Goal: Task Accomplishment & Management: Complete application form

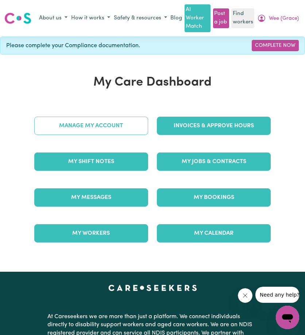
click at [64, 126] on link "Manage My Account" at bounding box center [91, 126] width 114 height 18
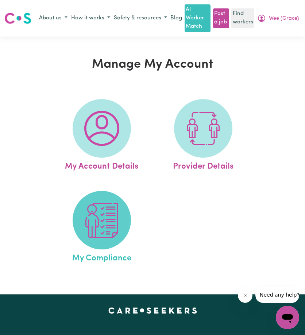
click at [104, 223] on img at bounding box center [101, 220] width 35 height 35
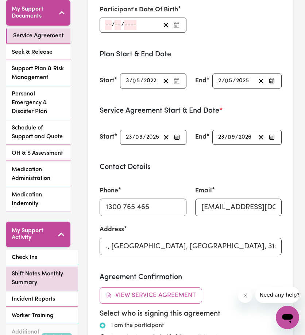
scroll to position [256, 0]
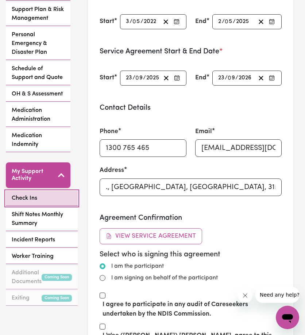
click at [34, 194] on span "Check Ins" at bounding box center [25, 198] width 26 height 9
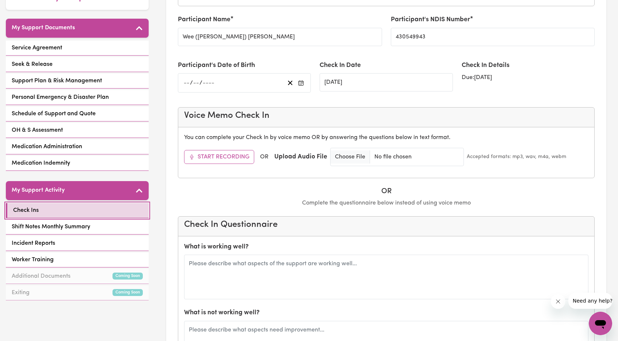
scroll to position [146, 0]
click at [116, 203] on link "Check Ins" at bounding box center [77, 209] width 143 height 15
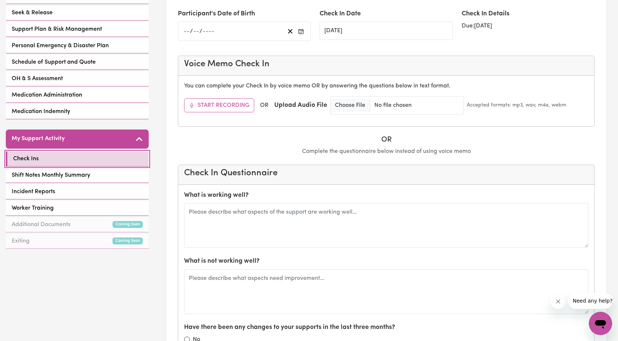
scroll to position [200, 0]
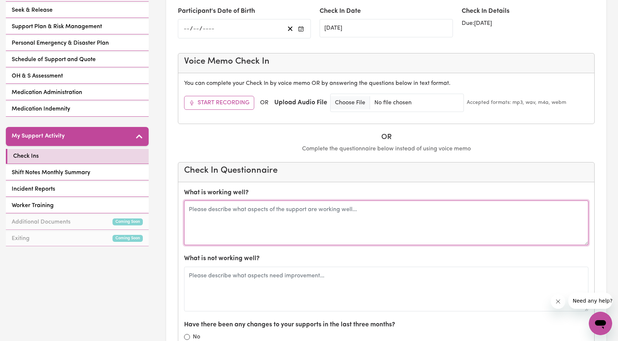
click at [276, 218] on textarea at bounding box center [386, 222] width 404 height 45
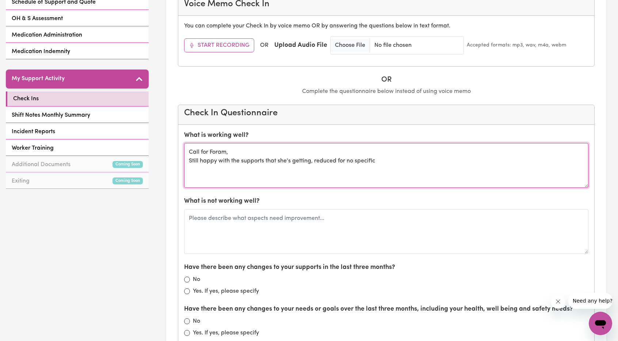
scroll to position [309, 0]
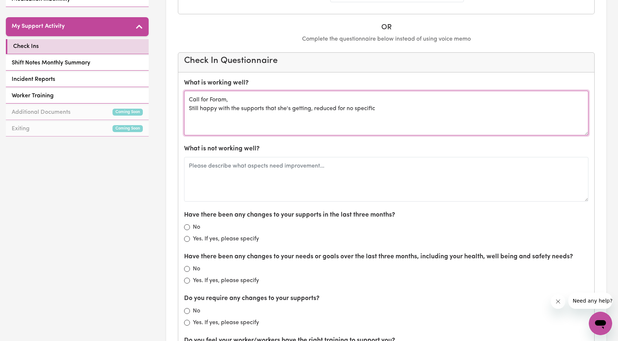
type textarea "Call for Foram, Still happy with the supports that she's getting, reduced for n…"
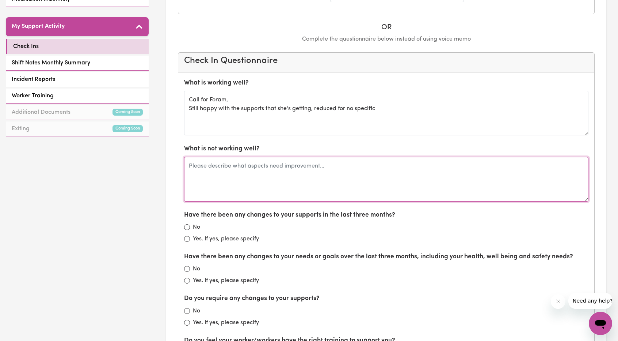
click at [305, 171] on textarea at bounding box center [386, 179] width 404 height 45
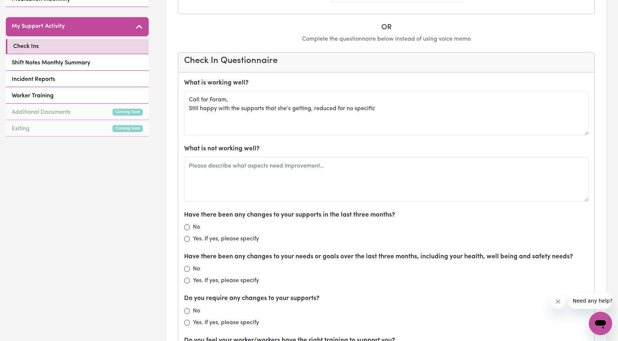
click at [191, 222] on div "No" at bounding box center [386, 226] width 404 height 9
click at [185, 224] on input "No" at bounding box center [187, 227] width 6 height 6
radio input "true"
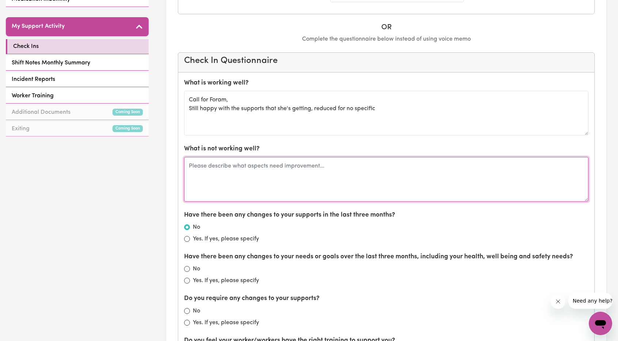
click at [300, 169] on textarea at bounding box center [386, 179] width 404 height 45
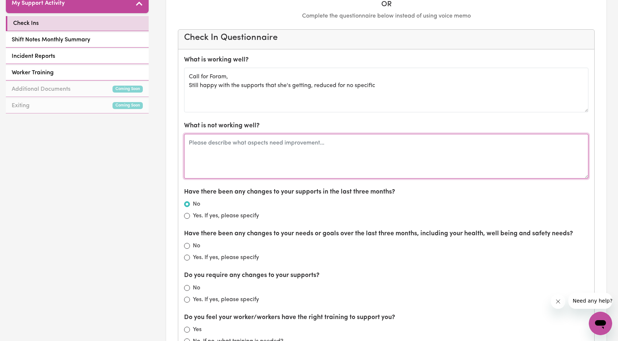
scroll to position [383, 0]
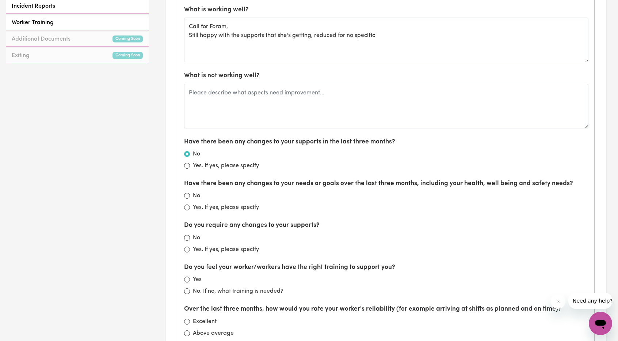
drag, startPoint x: 484, startPoint y: 136, endPoint x: 454, endPoint y: 132, distance: 30.2
click at [305, 137] on div "Have there been any changes to your supports in the last three months? No Yes. …" at bounding box center [386, 153] width 404 height 33
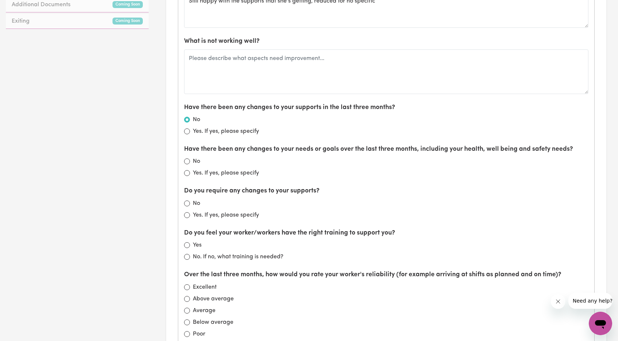
scroll to position [419, 0]
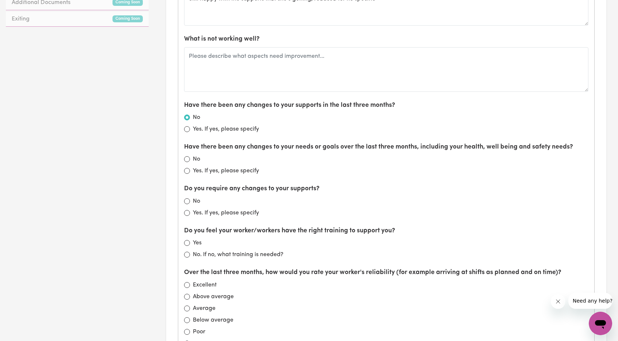
click at [190, 159] on div "No" at bounding box center [386, 159] width 404 height 9
click at [185, 156] on input "No" at bounding box center [187, 159] width 6 height 6
radio input "true"
click at [190, 199] on div "No" at bounding box center [386, 201] width 404 height 9
click at [188, 198] on input "No" at bounding box center [187, 201] width 6 height 6
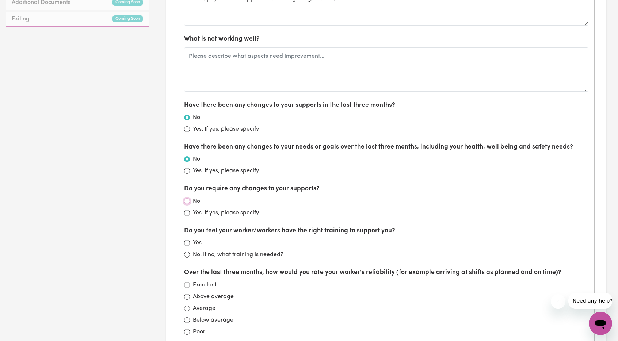
radio input "true"
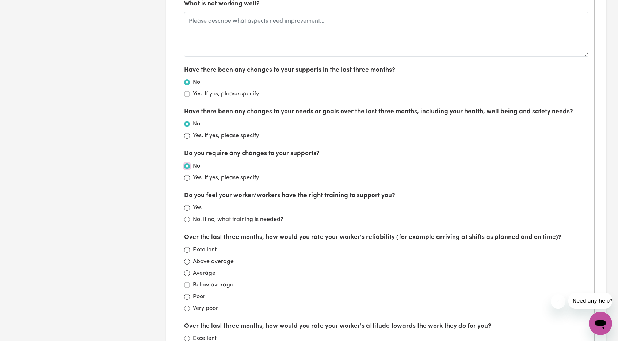
scroll to position [456, 0]
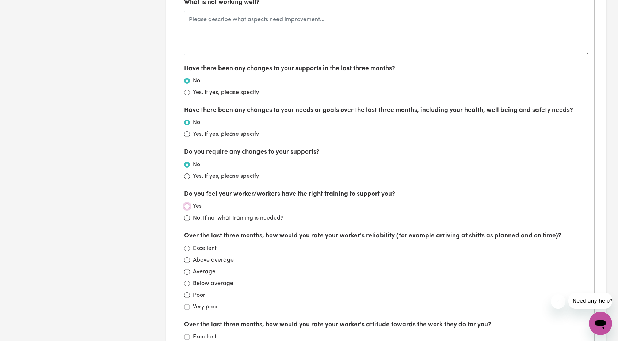
click at [187, 203] on input "Yes" at bounding box center [187, 206] width 6 height 6
radio input "true"
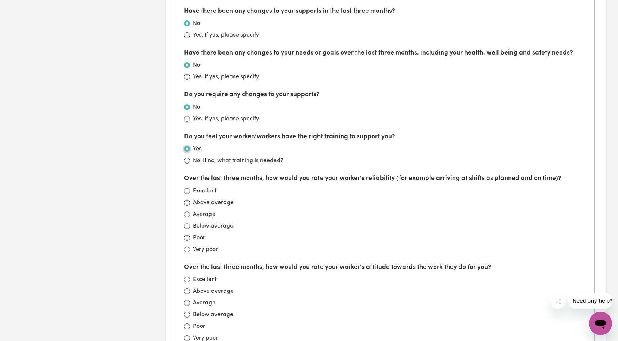
scroll to position [565, 0]
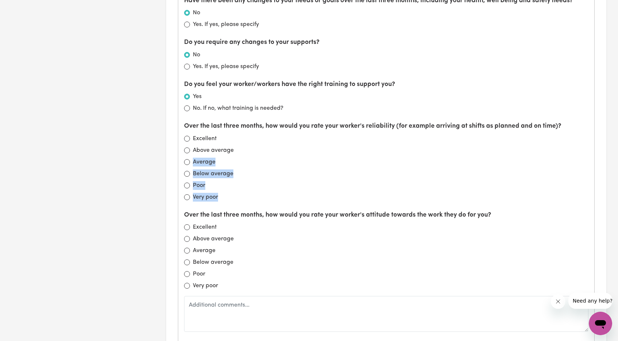
drag, startPoint x: 230, startPoint y: 196, endPoint x: 278, endPoint y: 152, distance: 65.1
click at [278, 152] on div "Over the last three months, how would you rate your worker's reliability (for e…" at bounding box center [386, 161] width 404 height 80
click at [188, 147] on input "Above average" at bounding box center [187, 150] width 6 height 6
radio input "true"
drag, startPoint x: 342, startPoint y: 201, endPoint x: 319, endPoint y: 198, distance: 23.1
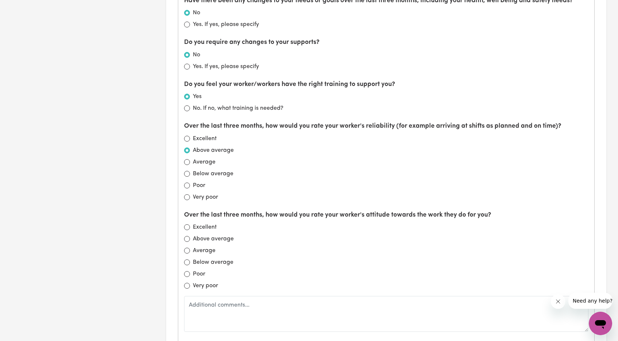
click at [305, 201] on div "What is working well? Call for Foram, Still happy with the supports that she's …" at bounding box center [386, 115] width 416 height 596
drag, startPoint x: 262, startPoint y: 237, endPoint x: 258, endPoint y: 235, distance: 4.7
click at [258, 235] on div "Above average" at bounding box center [386, 238] width 404 height 9
drag, startPoint x: 235, startPoint y: 236, endPoint x: 185, endPoint y: 233, distance: 49.8
click at [185, 234] on div "Above average" at bounding box center [386, 238] width 404 height 9
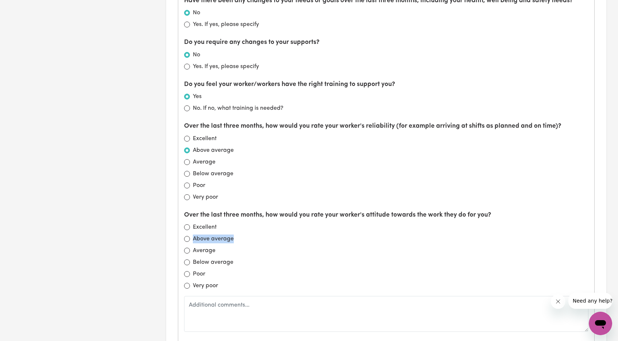
click at [203, 237] on label "Above average" at bounding box center [213, 238] width 41 height 9
click at [190, 237] on input "Above average" at bounding box center [187, 239] width 6 height 6
radio input "true"
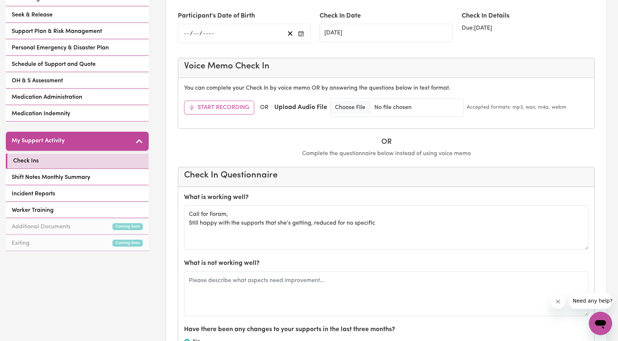
scroll to position [200, 0]
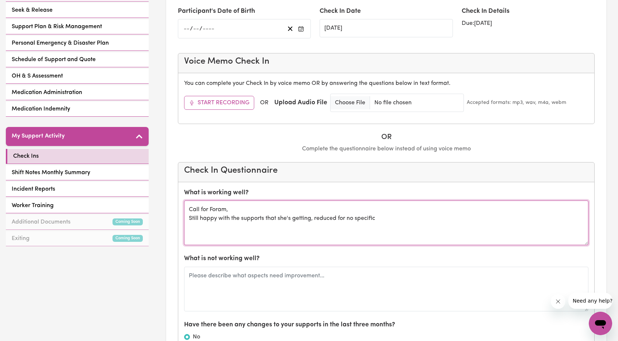
click at [198, 208] on textarea "Call for Foram, Still happy with the supports that she's getting, reduced for n…" at bounding box center [386, 222] width 404 height 45
click at [201, 208] on textarea "Call for Foram, Still happy with the supports that she's getting, reduced for n…" at bounding box center [386, 222] width 404 height 45
click at [229, 208] on textarea "Call with Foram, Still happy with the supports that she's getting, reduced for …" at bounding box center [386, 222] width 404 height 45
click at [188, 215] on textarea "Call with Foram SC, Still happy with the supports that she's getting, reduced f…" at bounding box center [386, 222] width 404 height 45
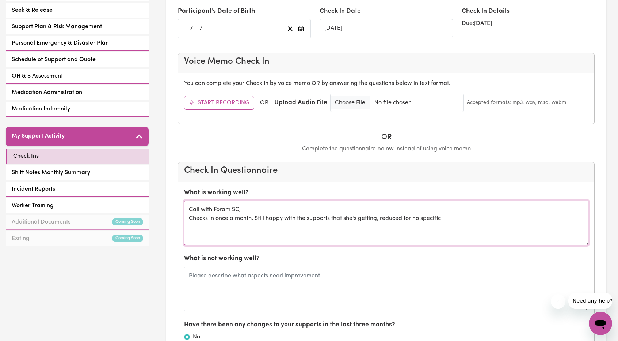
click at [305, 214] on textarea "Call with Foram SC, Checks in once a month. Still happy with the supports that …" at bounding box center [386, 222] width 404 height 45
drag, startPoint x: 451, startPoint y: 214, endPoint x: 381, endPoint y: 217, distance: 69.9
click at [305, 217] on textarea "Call with Foram SC, Checks in once a month. Still happy with the supports that …" at bounding box center [386, 222] width 404 height 45
type textarea "Call with Foram SC, Checks in once a month. Still happy with the supports that …"
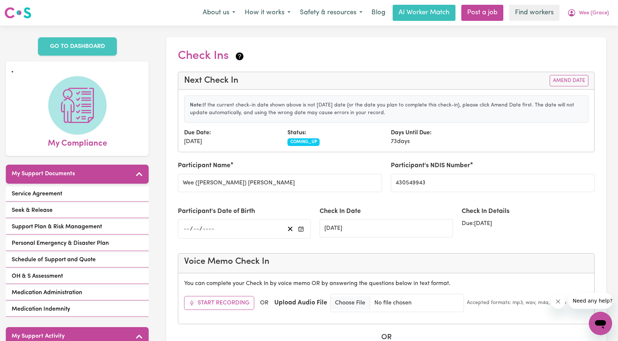
scroll to position [0, 0]
type textarea "No complaints."
click at [305, 73] on div "Next Check In Amend Date" at bounding box center [386, 81] width 416 height 18
click at [305, 79] on button "Amend Date" at bounding box center [569, 80] width 39 height 11
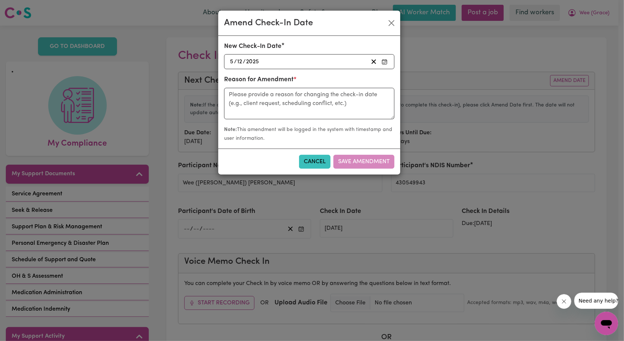
click at [305, 61] on div "2025-12-05 5 / 12 / 2025" at bounding box center [298, 62] width 139 height 10
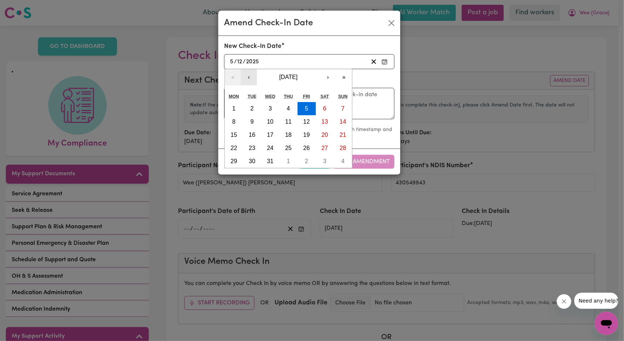
click at [247, 78] on button "‹" at bounding box center [249, 77] width 16 height 16
click at [247, 77] on button "‹" at bounding box center [249, 77] width 16 height 16
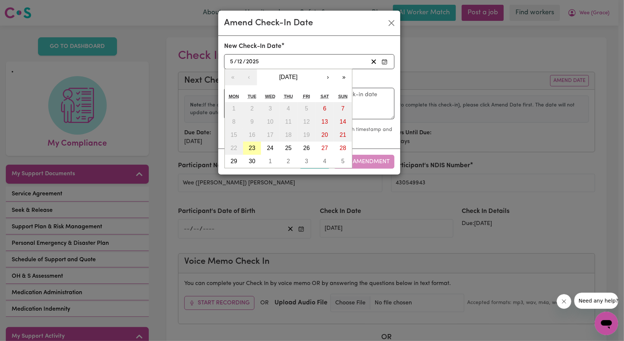
click at [259, 149] on button "23" at bounding box center [252, 147] width 18 height 13
type input "2025-09-23"
type input "23"
type input "9"
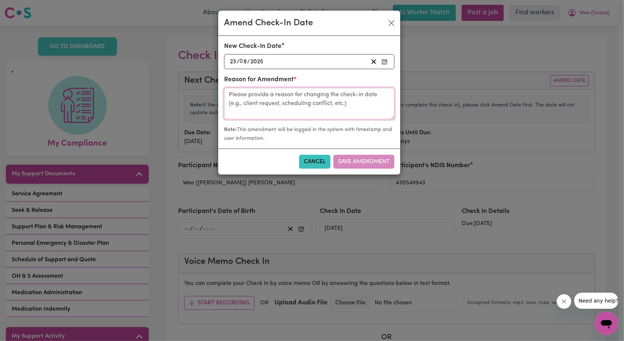
click at [290, 101] on textarea at bounding box center [309, 103] width 170 height 31
type textarea "Chat with SC"
click at [305, 162] on button "Save Amendment" at bounding box center [363, 162] width 61 height 14
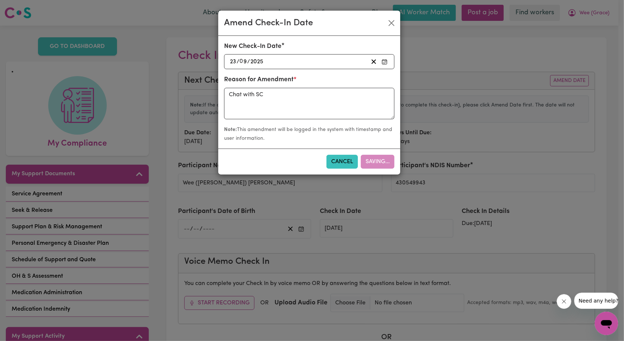
type input "23/09/2025"
radio input "false"
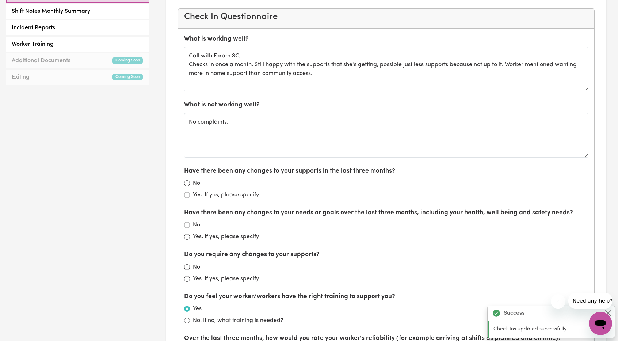
scroll to position [365, 0]
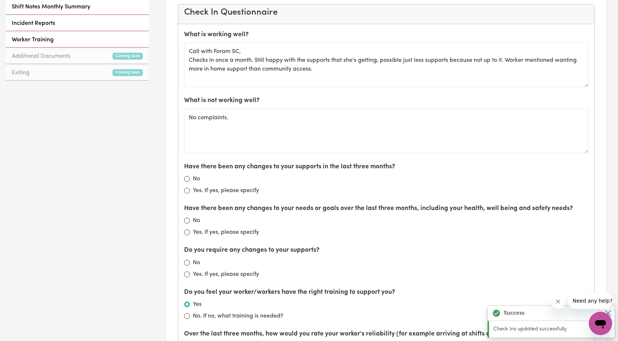
click at [186, 170] on div "Have there been any changes to your supports in the last three months? No Yes. …" at bounding box center [386, 178] width 404 height 33
click at [186, 176] on input "No" at bounding box center [187, 179] width 6 height 6
radio input "true"
click at [189, 218] on input "No" at bounding box center [187, 220] width 6 height 6
radio input "true"
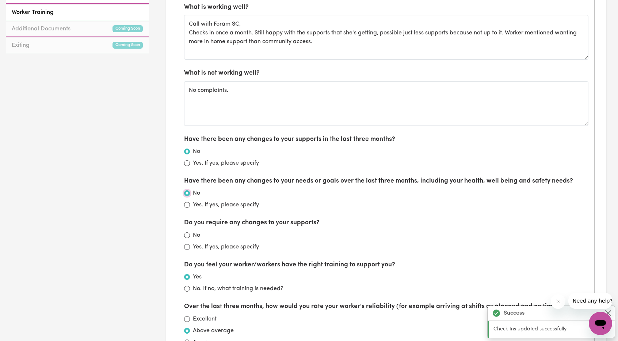
scroll to position [438, 0]
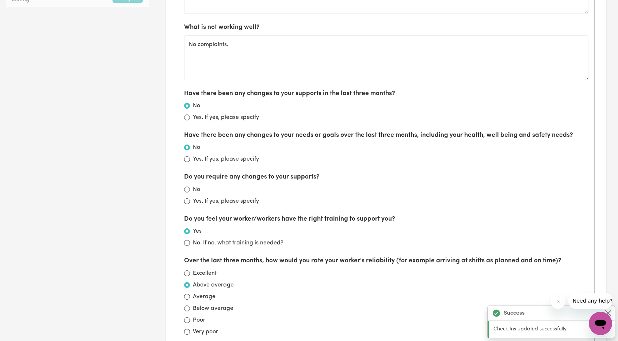
click at [191, 186] on div "No" at bounding box center [386, 189] width 404 height 9
click at [188, 187] on input "No" at bounding box center [187, 189] width 6 height 6
radio input "true"
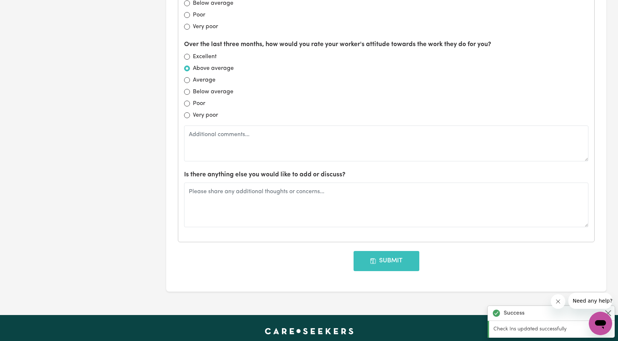
scroll to position [840, 0]
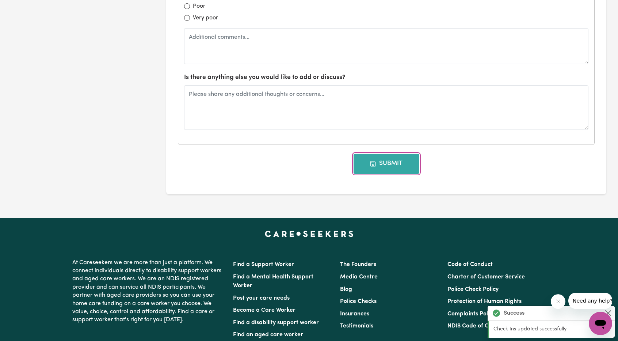
click at [305, 160] on button "Submit" at bounding box center [387, 163] width 66 height 20
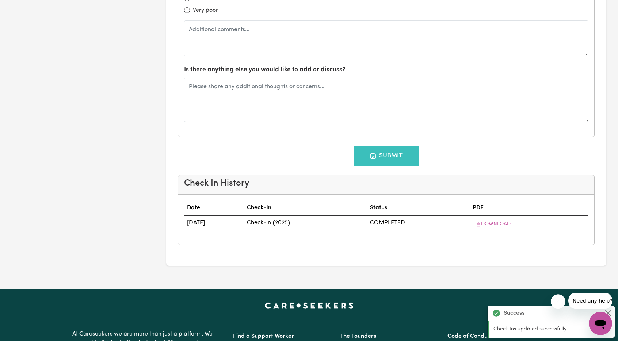
scroll to position [0, 0]
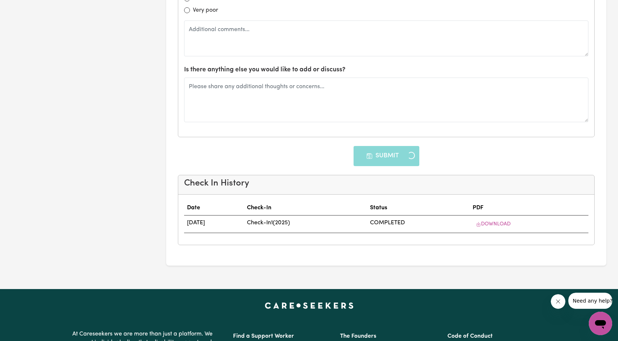
type input "23/12/2025"
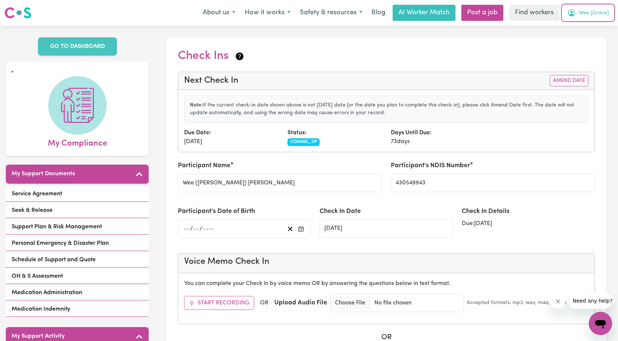
click at [581, 11] on span "Wee (Grace)" at bounding box center [594, 13] width 30 height 8
click at [575, 28] on link "My Dashboard" at bounding box center [585, 29] width 58 height 14
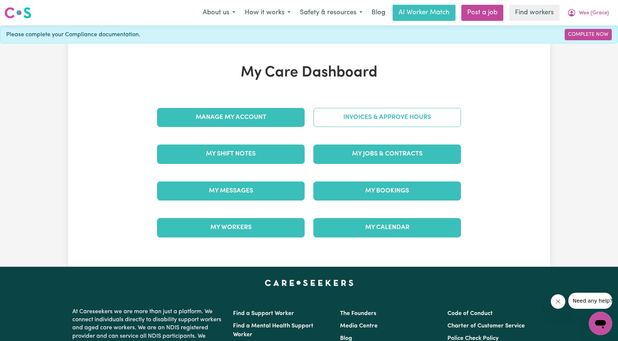
click at [399, 114] on link "Invoices & Approve Hours" at bounding box center [387, 117] width 148 height 19
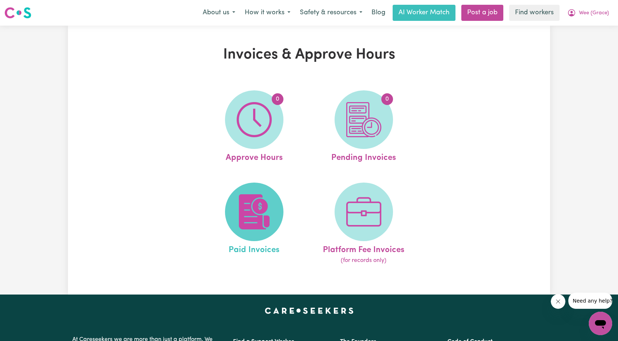
click at [259, 203] on img at bounding box center [254, 211] width 35 height 35
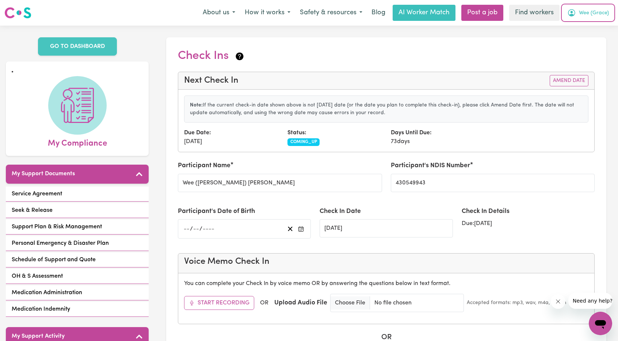
click at [592, 14] on span "Wee (Grace)" at bounding box center [594, 13] width 30 height 8
click at [577, 30] on link "My Dashboard" at bounding box center [585, 29] width 58 height 14
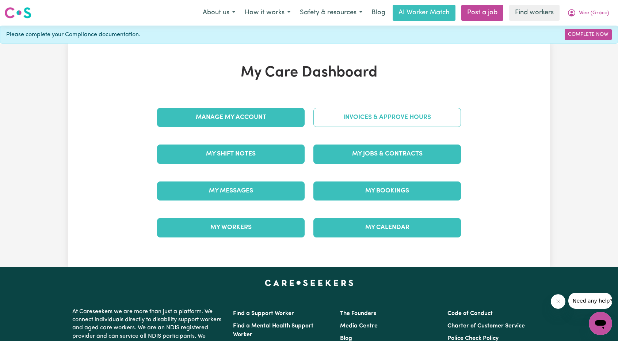
click at [372, 115] on link "Invoices & Approve Hours" at bounding box center [387, 117] width 148 height 19
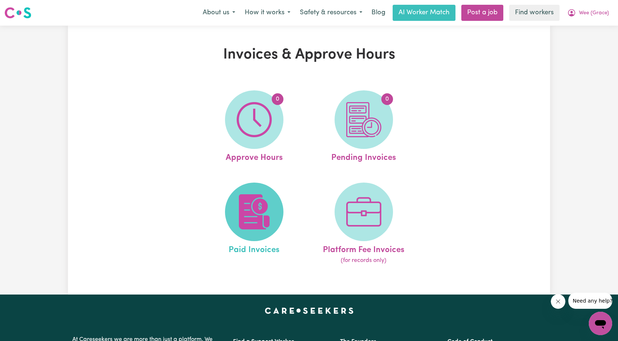
click at [249, 192] on span at bounding box center [254, 211] width 58 height 58
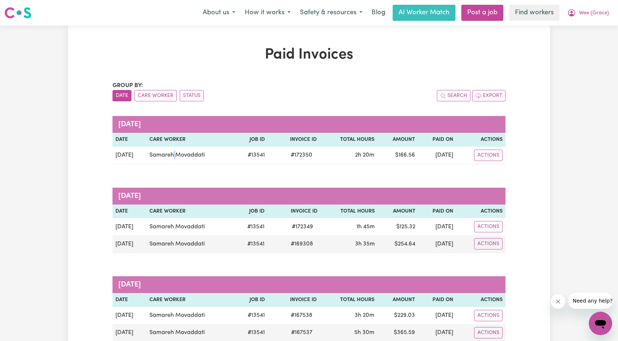
click at [178, 157] on td "Samareh Movaddati" at bounding box center [191, 156] width 88 height 18
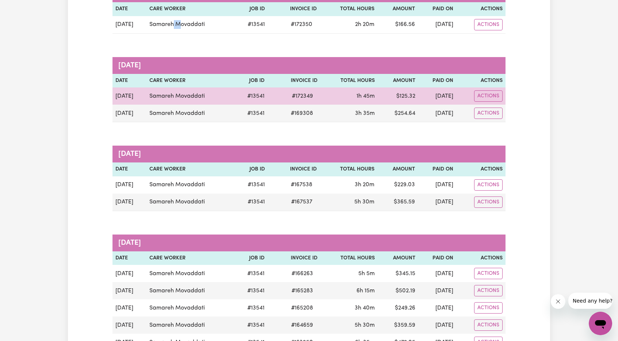
scroll to position [73, 0]
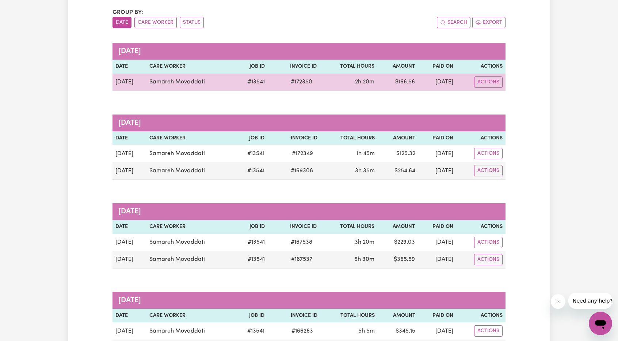
click at [183, 83] on td "Samareh Movaddati" at bounding box center [191, 82] width 88 height 18
click at [176, 85] on td "Samareh Movaddati" at bounding box center [191, 82] width 88 height 18
drag, startPoint x: 172, startPoint y: 81, endPoint x: 182, endPoint y: 83, distance: 10.0
click at [182, 83] on td "Samareh Movaddati" at bounding box center [191, 82] width 88 height 18
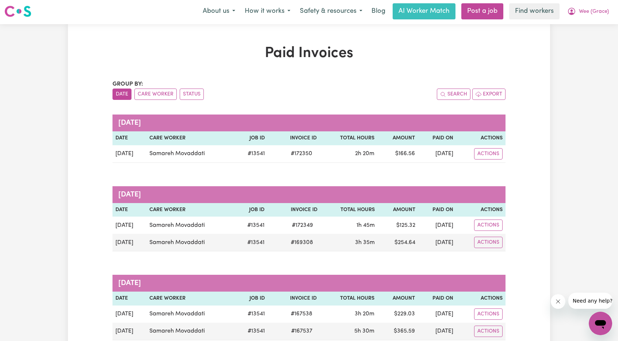
scroll to position [0, 0]
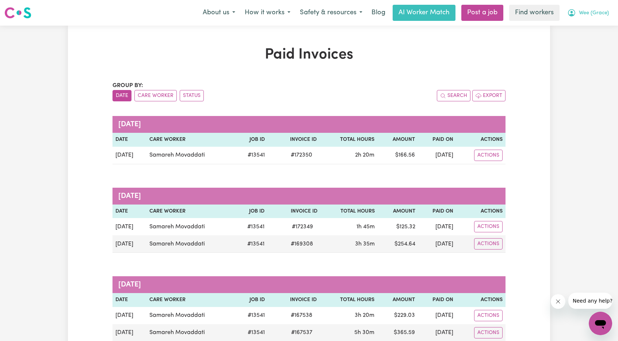
click at [587, 14] on span "Wee (Grace)" at bounding box center [594, 13] width 30 height 8
click at [586, 28] on link "My Dashboard" at bounding box center [585, 29] width 58 height 14
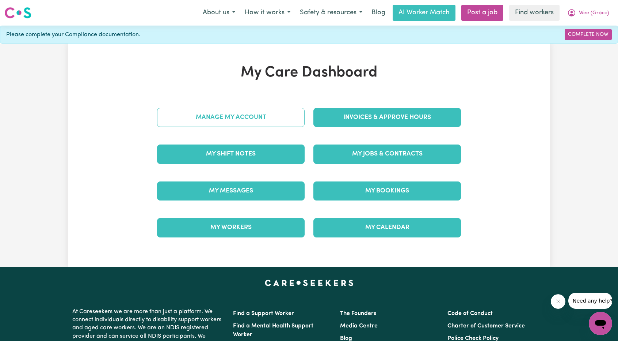
click at [260, 118] on link "Manage My Account" at bounding box center [231, 117] width 148 height 19
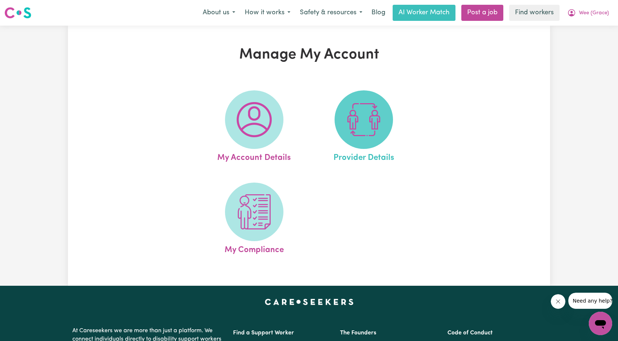
click at [383, 126] on span at bounding box center [364, 119] width 58 height 58
select select "NDIS_FUNDING_PLAN_MANAGED"
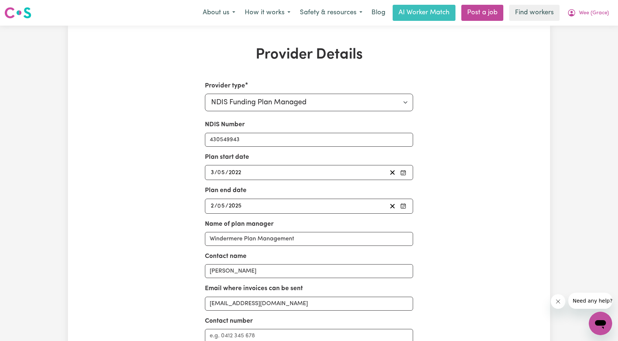
click at [265, 173] on div "[DATE] 3 / 0 5 / 2022" at bounding box center [299, 172] width 178 height 10
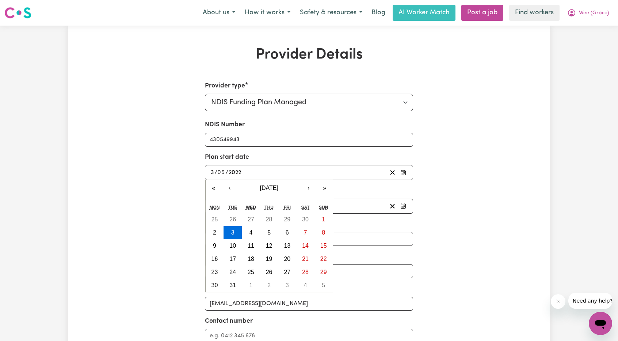
click at [264, 172] on div "[DATE] 3 / 0 5 / 2022" at bounding box center [299, 172] width 178 height 10
click at [181, 175] on div "Provider type Select your provider type... Privately Aged Care / Home Care Pack…" at bounding box center [309, 248] width 313 height 335
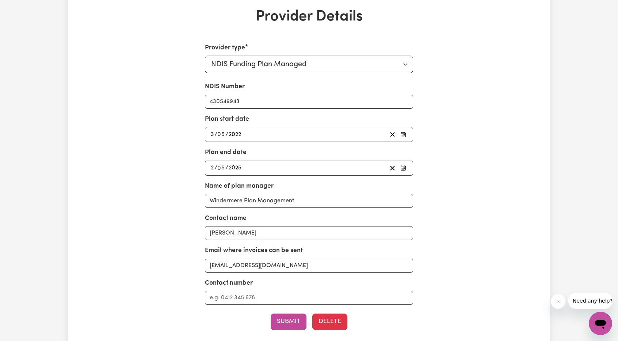
scroll to position [37, 0]
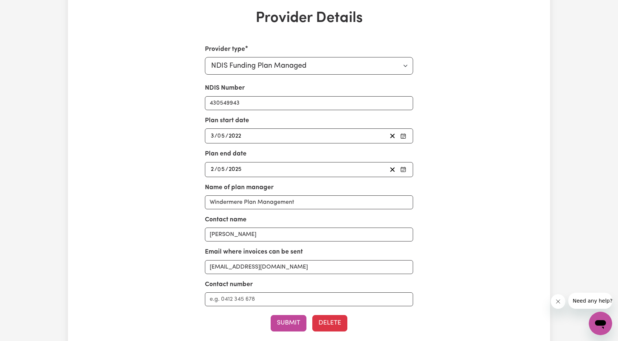
click at [258, 134] on div "[DATE] 3 / 0 5 / 2022" at bounding box center [299, 136] width 178 height 10
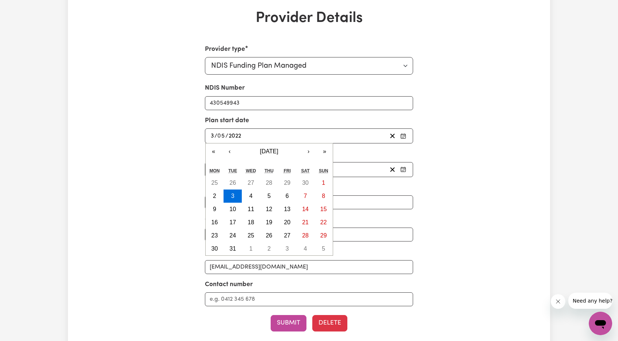
click at [342, 133] on div "[DATE] 3 / 0 5 / 2022" at bounding box center [299, 136] width 178 height 10
click at [340, 136] on div "[DATE] 3 / 0 5 / 2022" at bounding box center [299, 136] width 178 height 10
click at [362, 138] on div "[DATE] 3 / 0 5 / 2022" at bounding box center [299, 136] width 178 height 10
click at [326, 152] on button "»" at bounding box center [325, 151] width 16 height 16
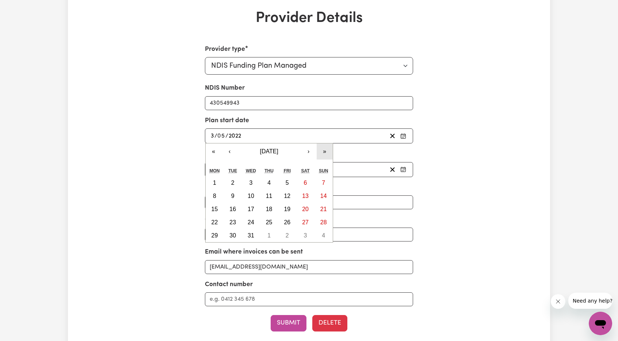
click at [326, 151] on button "»" at bounding box center [325, 151] width 16 height 16
click at [308, 152] on button "›" at bounding box center [309, 151] width 16 height 16
click at [313, 150] on button "›" at bounding box center [309, 151] width 16 height 16
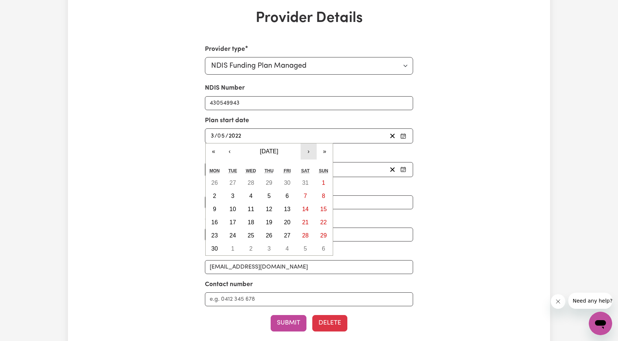
click at [313, 150] on button "›" at bounding box center [309, 151] width 16 height 16
click at [311, 152] on button "›" at bounding box center [309, 151] width 16 height 16
click at [212, 206] on abbr "11" at bounding box center [215, 209] width 7 height 6
type input "[DATE]"
type input "11"
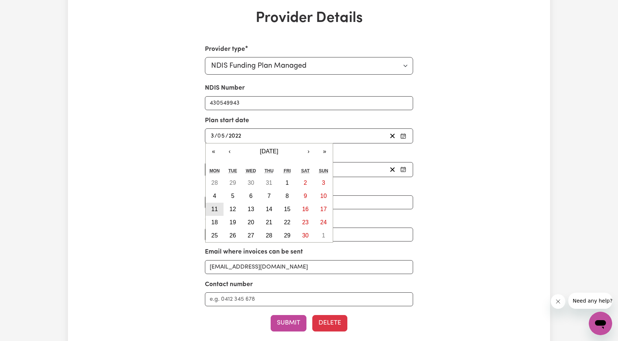
type input "11"
type input "2024"
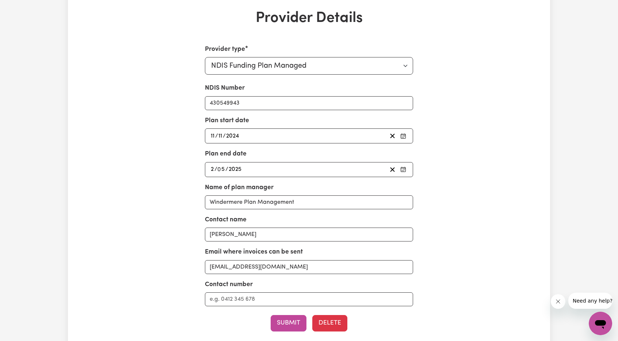
click at [295, 167] on div "[DATE] 2 / 0 5 / 2025" at bounding box center [299, 169] width 178 height 10
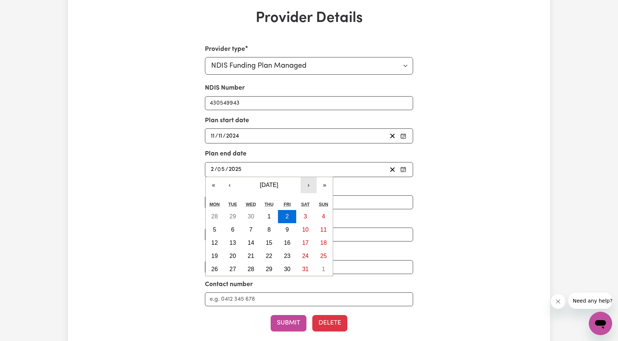
click at [310, 185] on button "›" at bounding box center [309, 185] width 16 height 16
click at [309, 185] on button "›" at bounding box center [309, 185] width 16 height 16
click at [308, 186] on button "›" at bounding box center [309, 185] width 16 height 16
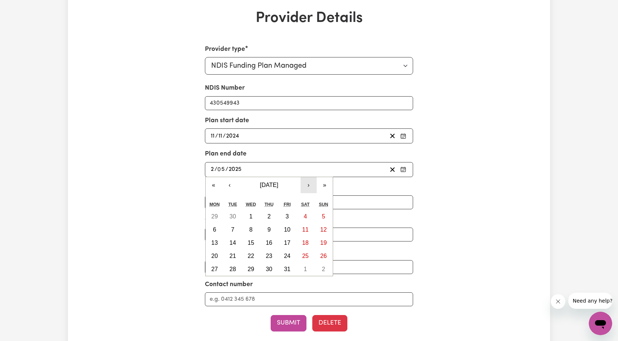
click at [308, 186] on button "›" at bounding box center [309, 185] width 16 height 16
click at [227, 240] on button "11" at bounding box center [233, 242] width 18 height 13
type input "[DATE]"
type input "11"
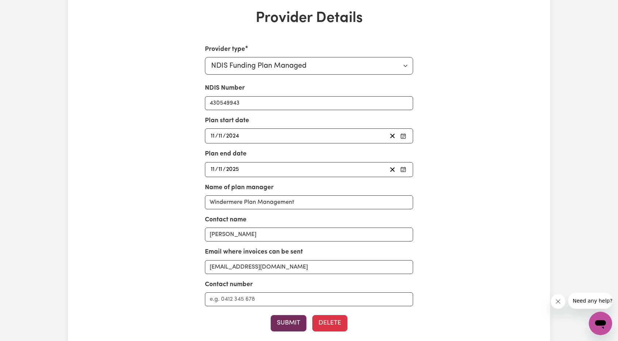
click at [290, 318] on button "Submit" at bounding box center [289, 323] width 36 height 16
